Goal: Information Seeking & Learning: Learn about a topic

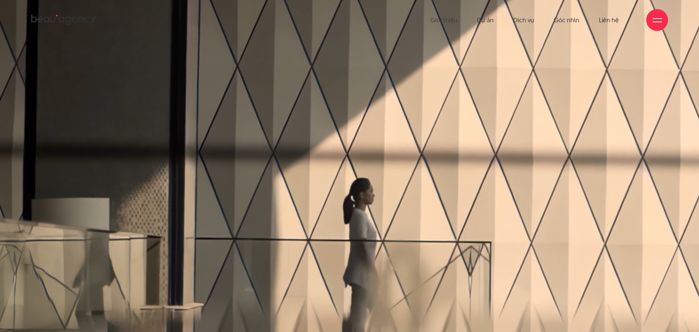
scroll to position [18, 0]
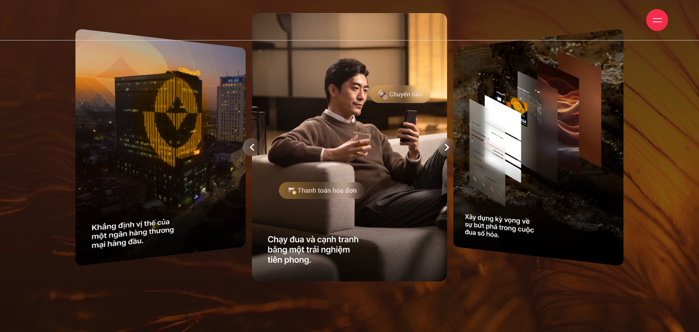
click at [451, 146] on div at bounding box center [447, 147] width 18 height 18
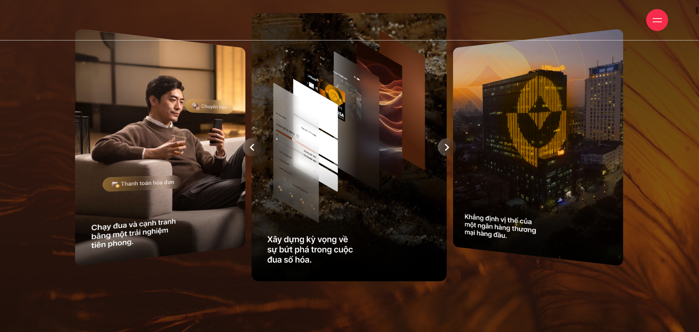
click at [451, 146] on div at bounding box center [447, 147] width 18 height 18
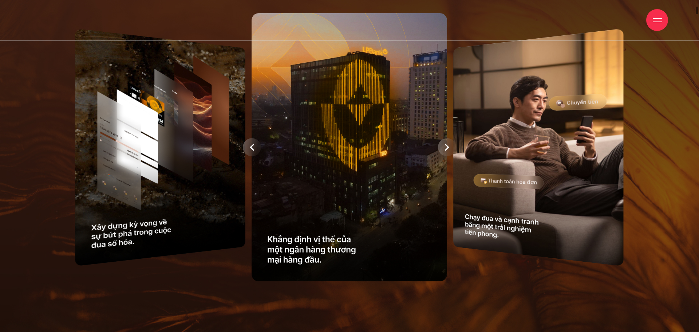
click at [451, 146] on div at bounding box center [447, 147] width 18 height 18
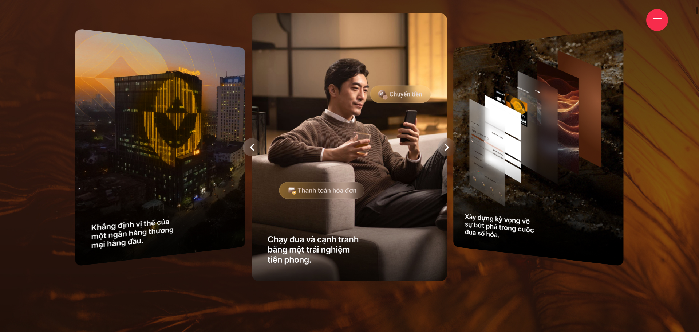
click at [451, 146] on div at bounding box center [447, 147] width 18 height 18
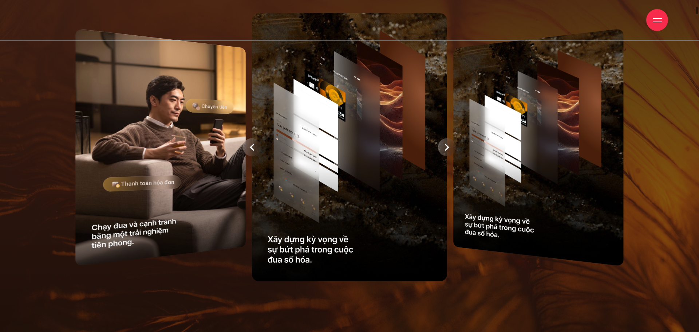
click at [451, 146] on div at bounding box center [447, 147] width 18 height 18
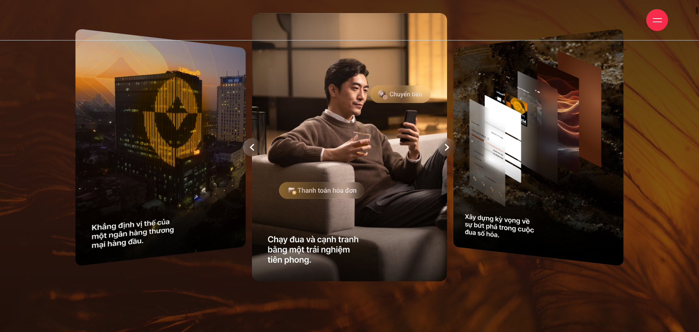
click at [446, 151] on icon at bounding box center [447, 147] width 4 height 7
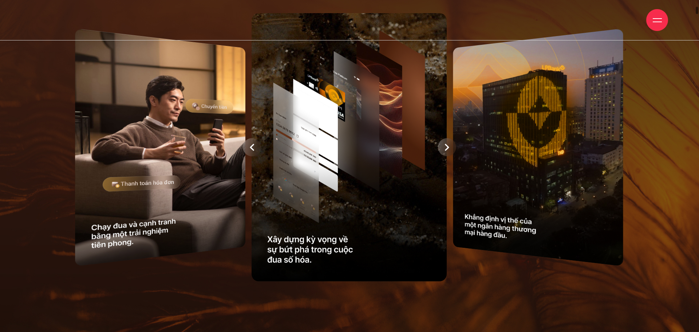
click at [446, 146] on icon at bounding box center [447, 147] width 4 height 7
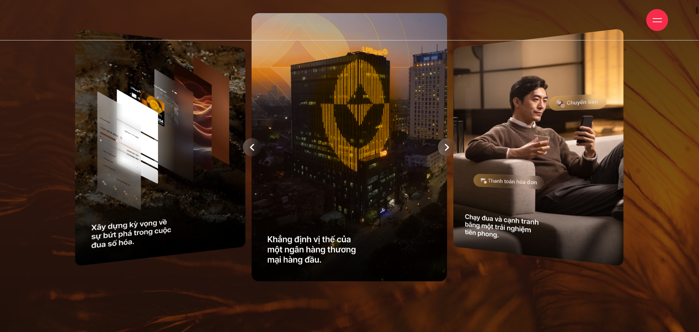
click at [446, 146] on icon at bounding box center [447, 147] width 4 height 7
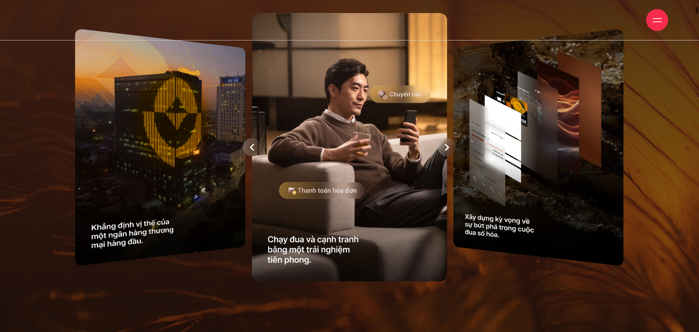
click at [446, 146] on icon at bounding box center [447, 147] width 4 height 7
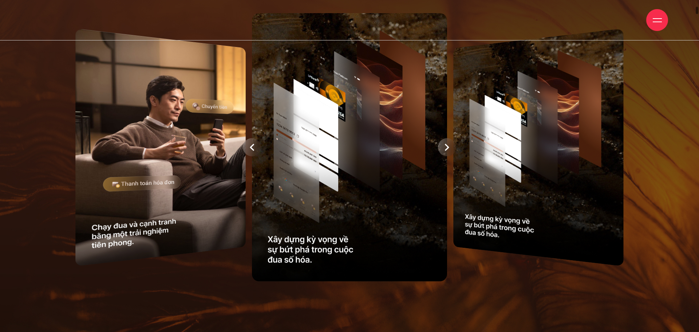
click at [446, 146] on icon at bounding box center [447, 147] width 4 height 7
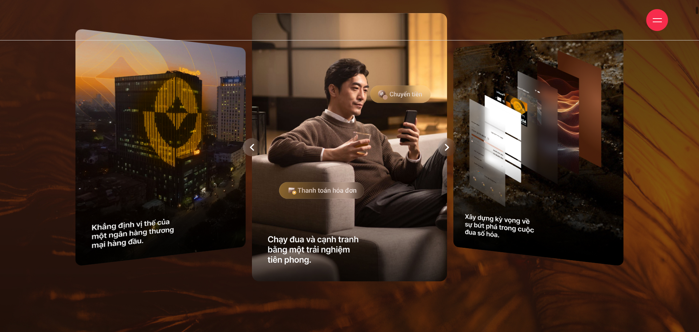
click at [446, 146] on icon at bounding box center [447, 147] width 4 height 7
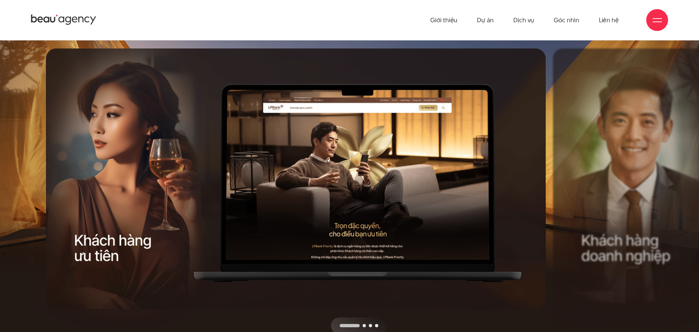
click at [478, 166] on div "Next slide" at bounding box center [424, 190] width 253 height 285
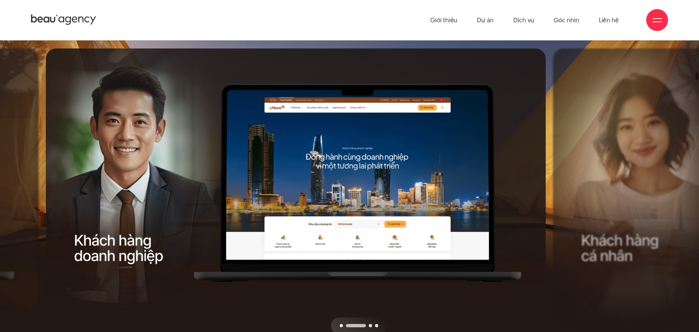
click at [478, 166] on div "Next slide" at bounding box center [424, 190] width 253 height 285
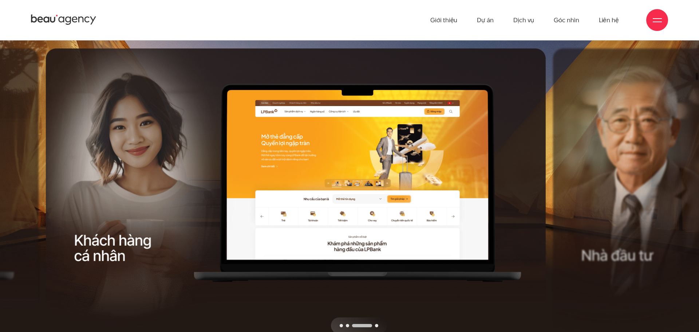
click at [477, 166] on div "Next slide" at bounding box center [424, 190] width 253 height 285
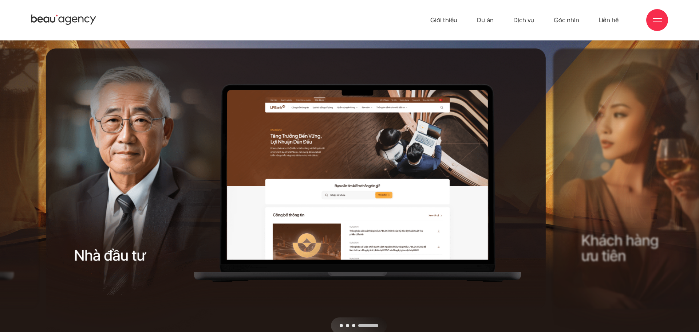
click at [477, 166] on div "Next slide" at bounding box center [424, 190] width 253 height 285
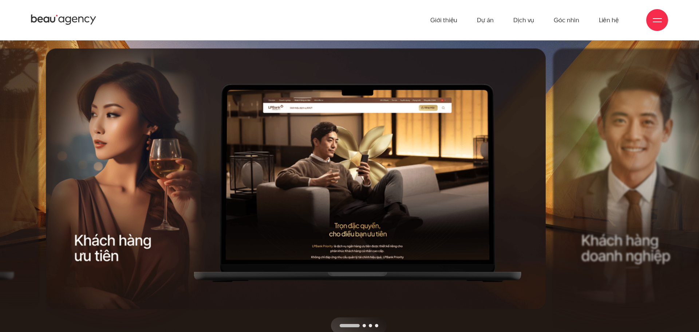
click at [477, 166] on div "Next slide" at bounding box center [424, 190] width 253 height 285
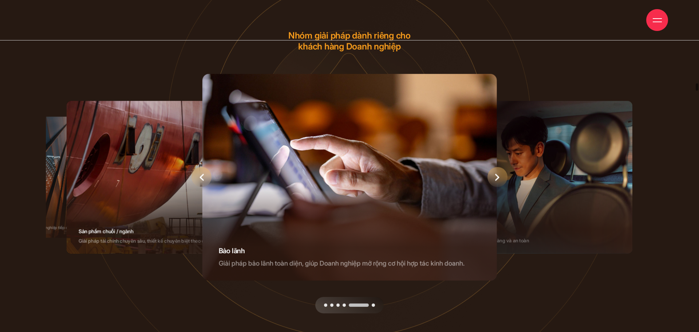
click at [498, 174] on icon "Next slide" at bounding box center [497, 176] width 4 height 7
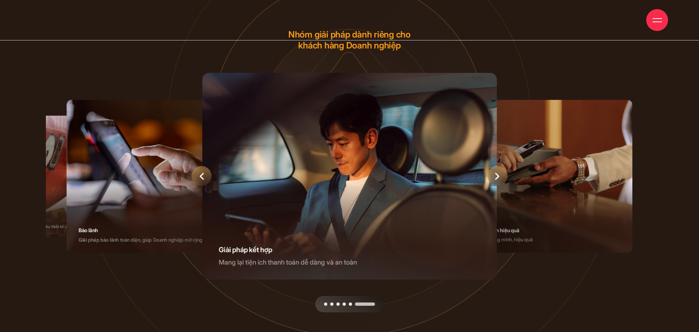
click at [497, 173] on icon "Next slide" at bounding box center [497, 175] width 4 height 7
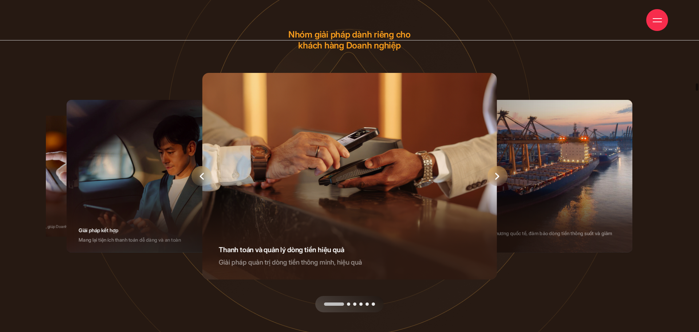
click at [497, 173] on icon "Next slide" at bounding box center [497, 175] width 4 height 7
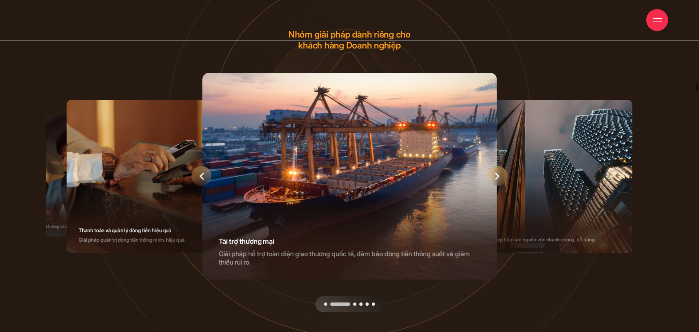
click at [497, 173] on icon "Next slide" at bounding box center [497, 175] width 4 height 7
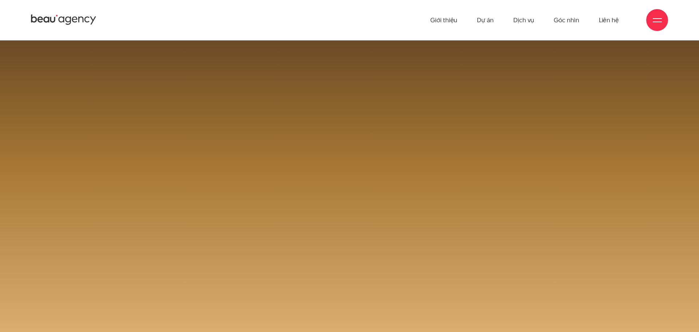
drag, startPoint x: 358, startPoint y: 175, endPoint x: 420, endPoint y: 175, distance: 62.7
click at [420, 175] on span at bounding box center [349, 194] width 699 height 671
